Goal: Find specific page/section

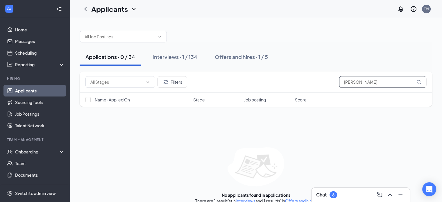
click at [371, 86] on input "[PERSON_NAME]" at bounding box center [382, 82] width 87 height 12
click at [186, 56] on div "Interviews · 1 / 134" at bounding box center [175, 56] width 45 height 7
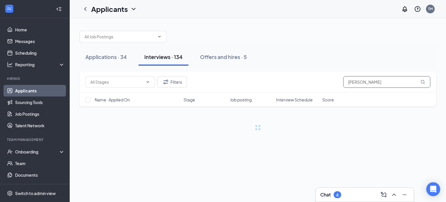
click at [366, 80] on input "[PERSON_NAME]" at bounding box center [387, 82] width 87 height 12
drag, startPoint x: 366, startPoint y: 80, endPoint x: 363, endPoint y: 79, distance: 3.5
click at [363, 79] on input "k" at bounding box center [387, 82] width 87 height 12
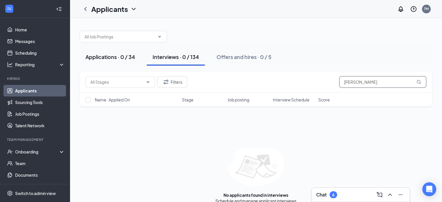
type input "[PERSON_NAME]"
click at [127, 59] on div "Applications · 0 / 34" at bounding box center [110, 56] width 50 height 7
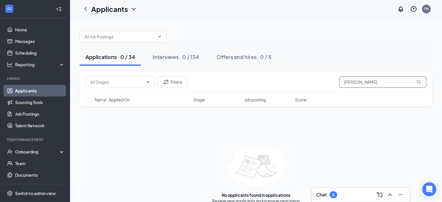
click at [369, 81] on input "[PERSON_NAME]" at bounding box center [382, 82] width 87 height 12
click at [369, 81] on input "kal" at bounding box center [382, 82] width 87 height 12
type input "kha"
click at [178, 51] on button "Interviews · 0 / 134" at bounding box center [176, 56] width 58 height 17
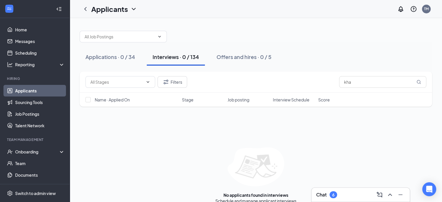
click at [178, 51] on button "Interviews · 0 / 134" at bounding box center [176, 56] width 58 height 17
